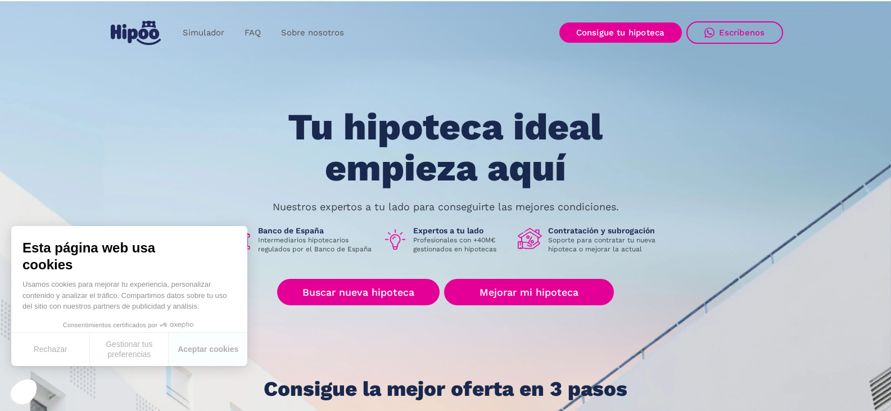
click at [755, 98] on section "Tu hipoteca ideal empieza aquí Nuestros expertos a tu lado para conseguirte las…" at bounding box center [445, 276] width 891 height 554
click at [754, 98] on section "Tu hipoteca ideal empieza aquí Nuestros expertos a tu lado para conseguirte las…" at bounding box center [445, 276] width 891 height 554
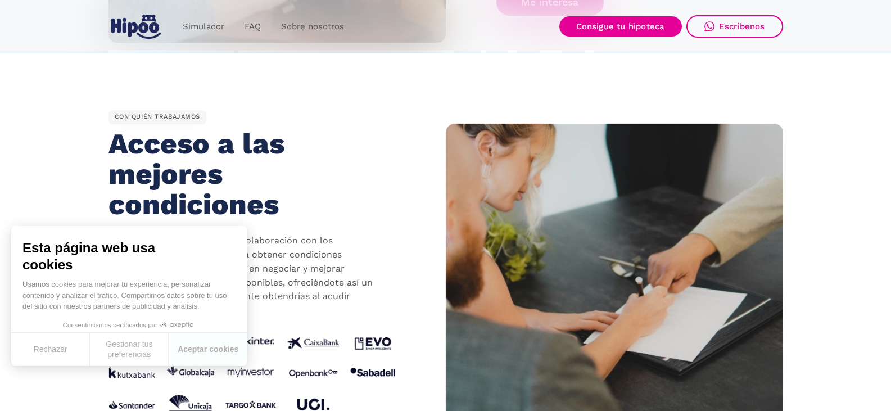
scroll to position [1012, 0]
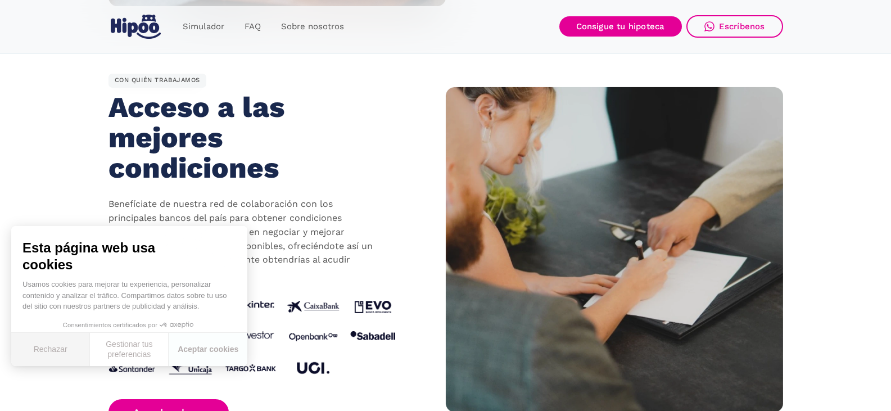
click at [46, 350] on button "Rechazar" at bounding box center [50, 349] width 79 height 33
click at [421, 225] on div "CON QUIÉN TRABAJAMOS Acceso a las mejores condiciones Benefíciate de nuestra re…" at bounding box center [276, 250] width 337 height 352
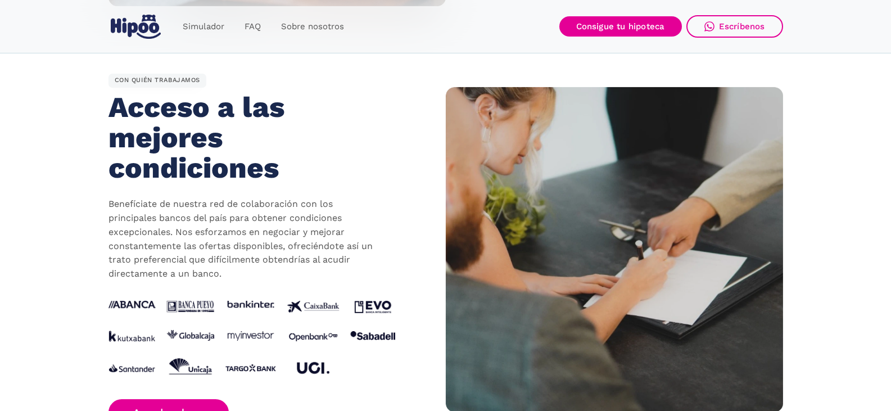
drag, startPoint x: 408, startPoint y: 212, endPoint x: 414, endPoint y: 196, distance: 17.8
click at [411, 215] on div "CON QUIÉN TRABAJAMOS Acceso a las mejores condiciones Benefíciate de nuestra re…" at bounding box center [276, 250] width 337 height 352
drag, startPoint x: 415, startPoint y: 189, endPoint x: 407, endPoint y: 146, distance: 43.9
click at [414, 185] on div "CON QUIÉN TRABAJAMOS Acceso a las mejores condiciones Benefíciate de nuestra re…" at bounding box center [276, 250] width 337 height 352
drag, startPoint x: 409, startPoint y: 125, endPoint x: 412, endPoint y: 119, distance: 7.0
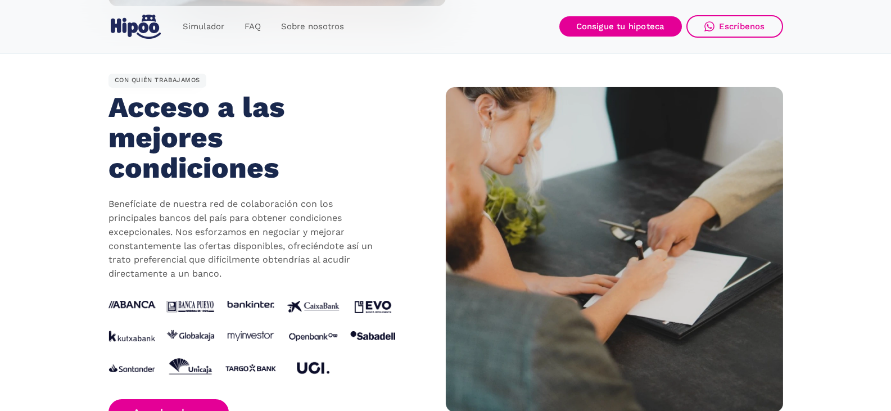
click at [409, 126] on div "CON QUIÉN TRABAJAMOS Acceso a las mejores condiciones Benefíciate de nuestra re…" at bounding box center [276, 250] width 337 height 352
click at [413, 111] on div "CON QUIÉN TRABAJAMOS Acceso a las mejores condiciones Benefíciate de nuestra re…" at bounding box center [276, 250] width 337 height 352
drag, startPoint x: 409, startPoint y: 105, endPoint x: 408, endPoint y: 93, distance: 12.4
click at [410, 105] on div "CON QUIÉN TRABAJAMOS Acceso a las mejores condiciones Benefíciate de nuestra re…" at bounding box center [276, 250] width 337 height 352
click at [410, 89] on div "CON QUIÉN TRABAJAMOS Acceso a las mejores condiciones Benefíciate de nuestra re…" at bounding box center [276, 250] width 337 height 352
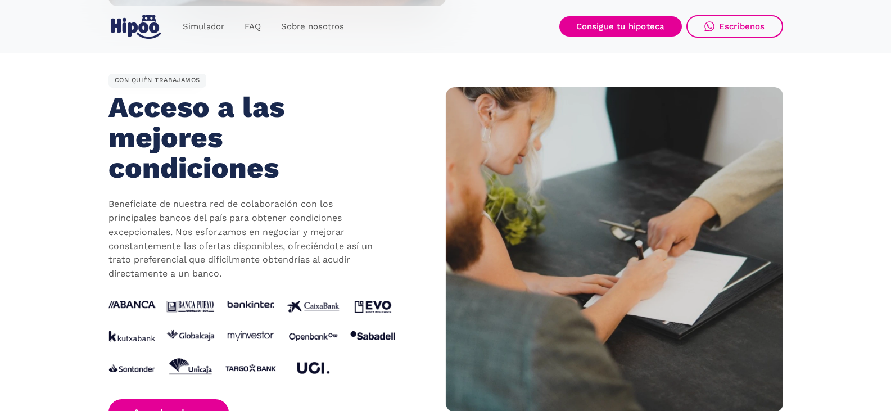
click at [425, 98] on div "CON QUIÉN TRABAJAMOS Acceso a las mejores condiciones Benefíciate de nuestra re…" at bounding box center [276, 250] width 337 height 352
click at [423, 95] on div "CON QUIÉN TRABAJAMOS Acceso a las mejores condiciones Benefíciate de nuestra re…" at bounding box center [276, 250] width 337 height 352
click at [423, 96] on div "CON QUIÉN TRABAJAMOS Acceso a las mejores condiciones Benefíciate de nuestra re…" at bounding box center [276, 250] width 337 height 352
click at [417, 97] on div "CON QUIÉN TRABAJAMOS Acceso a las mejores condiciones Benefíciate de nuestra re…" at bounding box center [276, 250] width 337 height 352
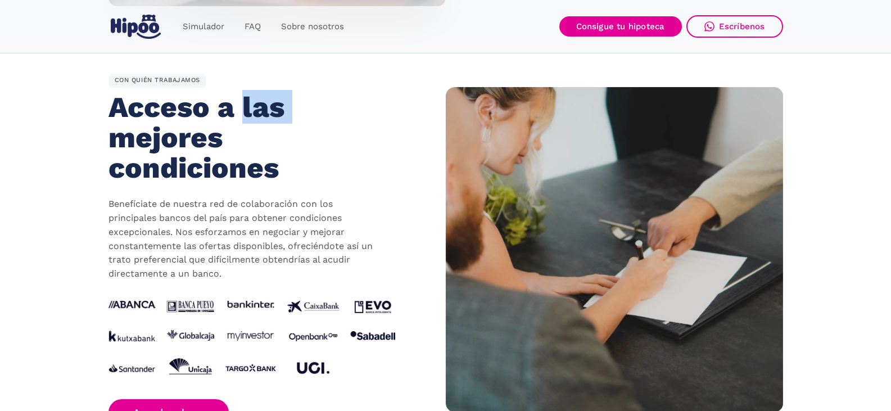
drag, startPoint x: 414, startPoint y: 112, endPoint x: 405, endPoint y: 126, distance: 16.4
click at [414, 112] on div "CON QUIÉN TRABAJAMOS Acceso a las mejores condiciones Benefíciate de nuestra re…" at bounding box center [276, 250] width 337 height 352
click at [397, 142] on div "CON QUIÉN TRABAJAMOS Acceso a las mejores condiciones Benefíciate de nuestra re…" at bounding box center [276, 250] width 337 height 352
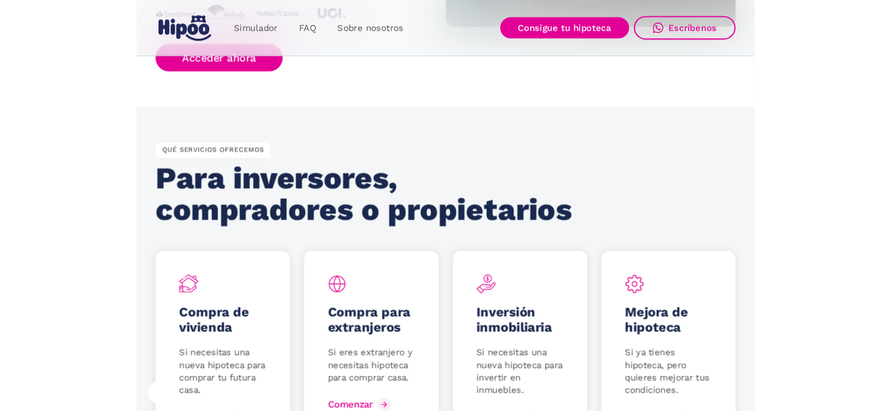
scroll to position [1354, 0]
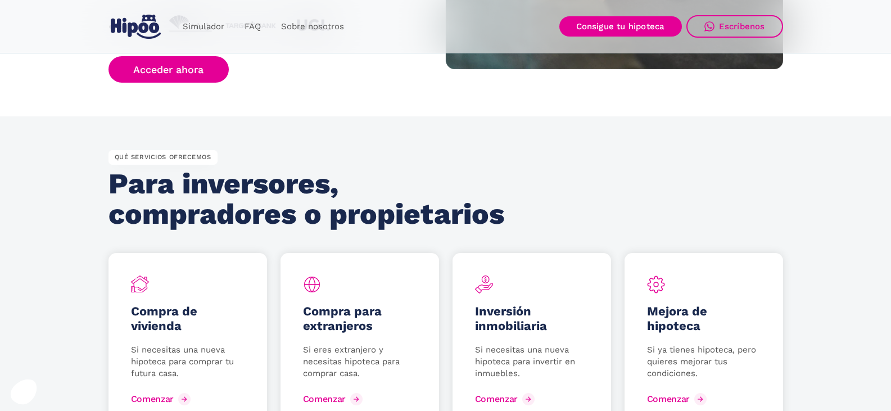
click at [718, 139] on section "QUÉ SERVICIOS OFRECEMOS Para inversores, compradores o propietarios Compra de v…" at bounding box center [445, 290] width 891 height 348
click at [601, 117] on section "QUÉ SERVICIOS OFRECEMOS Para inversores, compradores o propietarios Compra de v…" at bounding box center [445, 290] width 891 height 348
drag, startPoint x: 609, startPoint y: 136, endPoint x: 604, endPoint y: 131, distance: 7.6
click at [606, 136] on section "QUÉ SERVICIOS OFRECEMOS Para inversores, compradores o propietarios Compra de v…" at bounding box center [445, 290] width 891 height 348
click at [602, 134] on section "QUÉ SERVICIOS OFRECEMOS Para inversores, compradores o propietarios Compra de v…" at bounding box center [445, 290] width 891 height 348
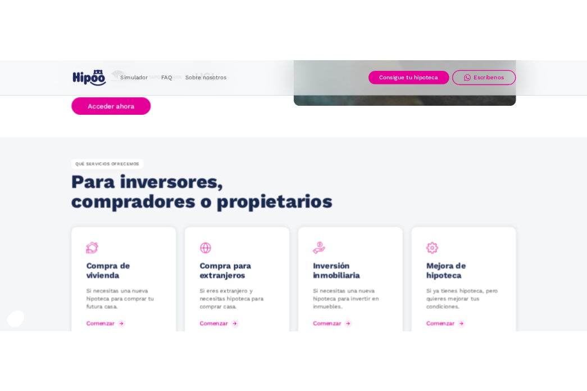
scroll to position [1389, 0]
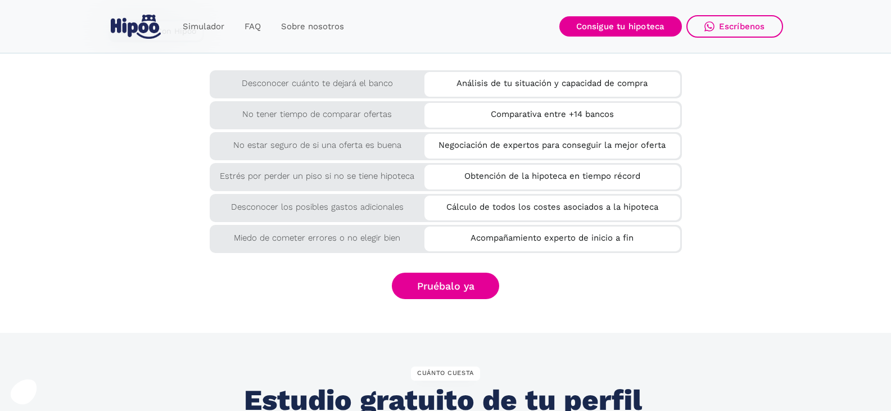
scroll to position [1895, 0]
